Goal: Navigation & Orientation: Find specific page/section

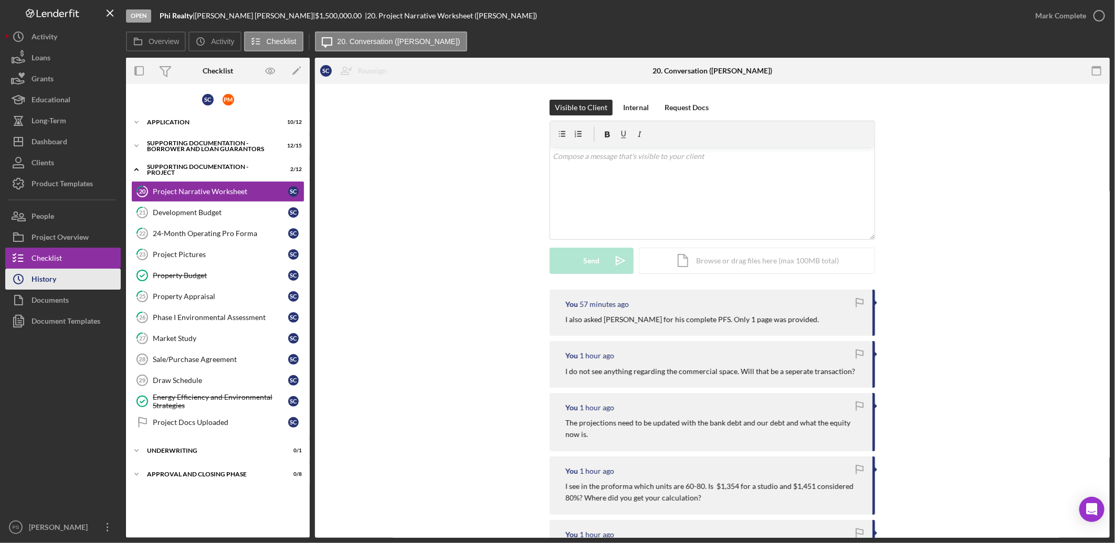
click at [38, 275] on div "History" at bounding box center [43, 281] width 25 height 24
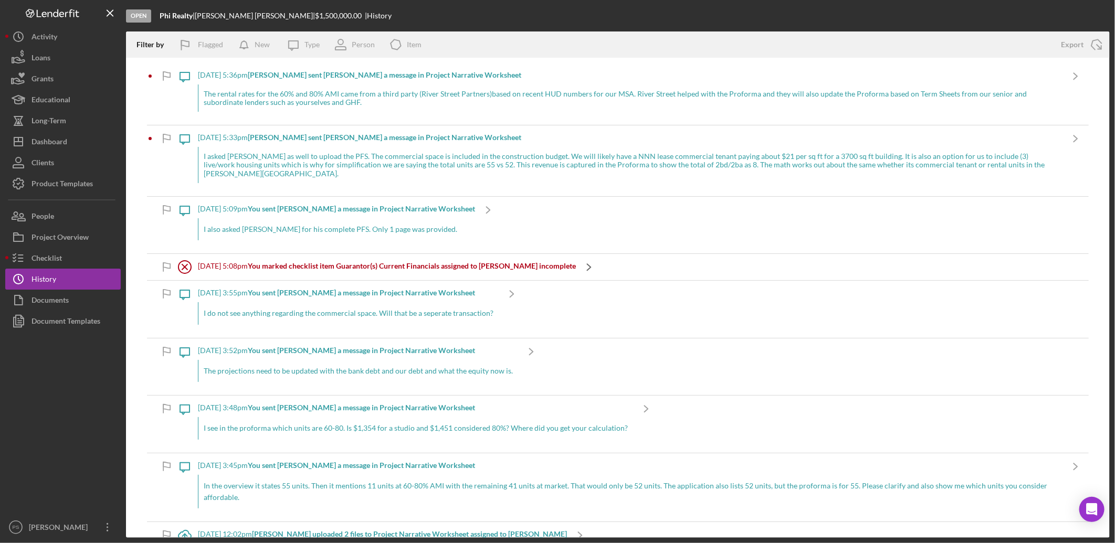
click at [580, 257] on icon "Icon/Navigate" at bounding box center [589, 267] width 26 height 26
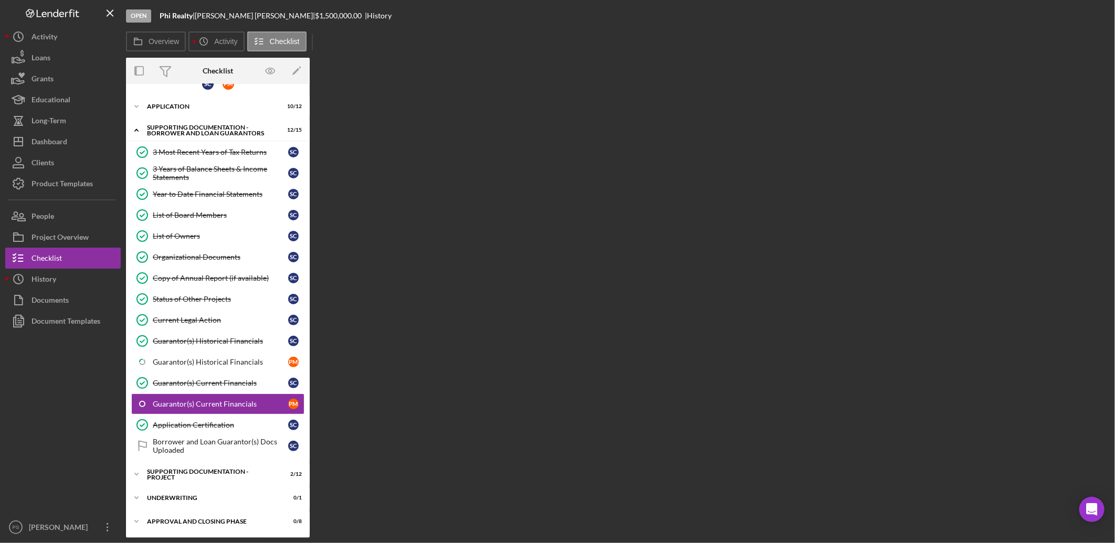
scroll to position [16, 0]
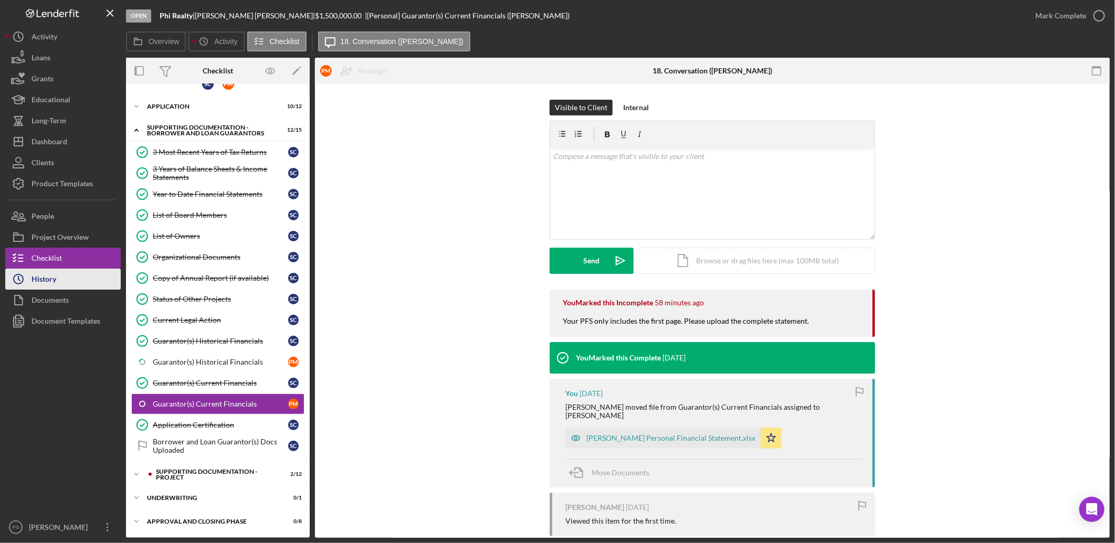
click at [54, 279] on div "History" at bounding box center [43, 281] width 25 height 24
